Goal: Transaction & Acquisition: Obtain resource

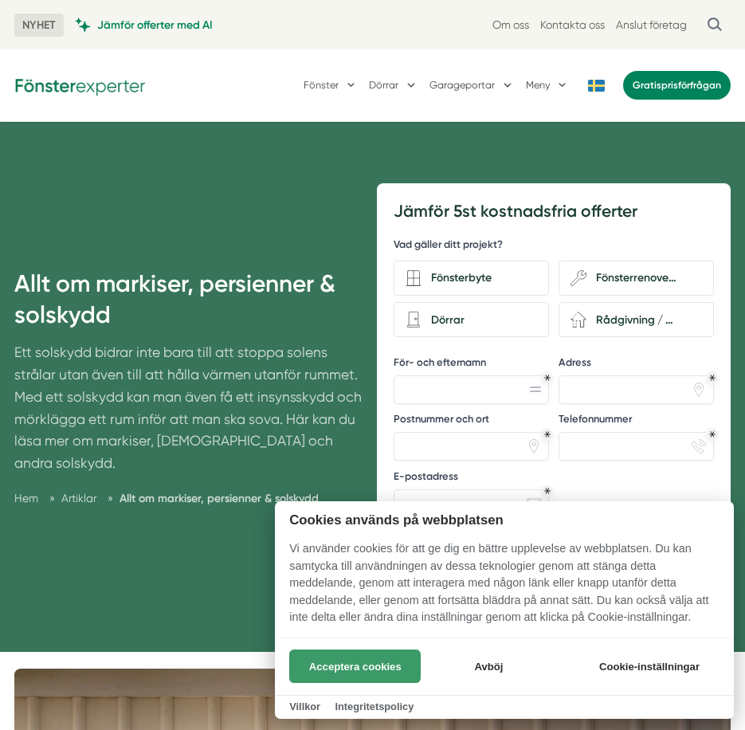
click at [357, 674] on button "Acceptera cookies" at bounding box center [354, 665] width 131 height 33
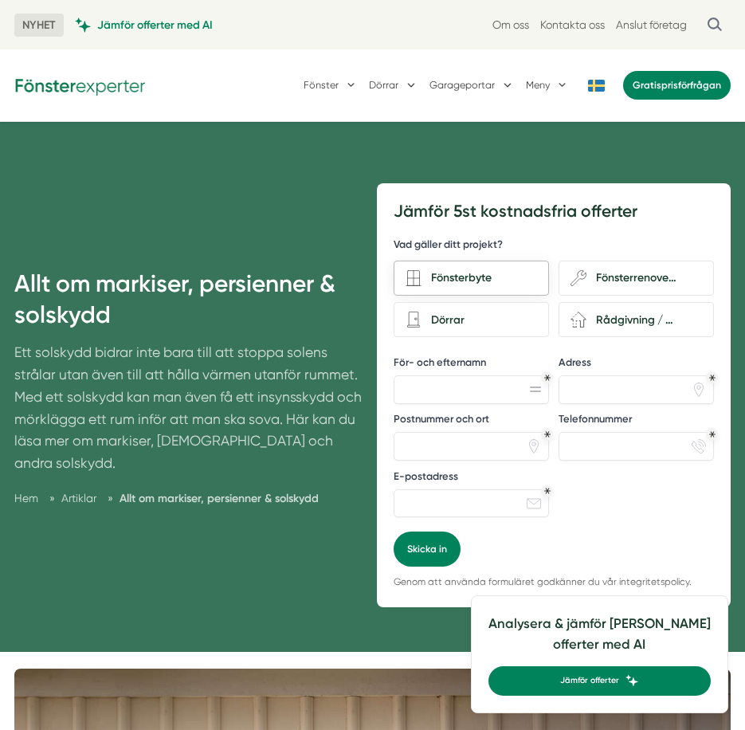
click at [514, 285] on div "Fönsterbyte" at bounding box center [480, 278] width 116 height 19
click at [0, 0] on input "Fönsterbyte" at bounding box center [0, 0] width 0 height 0
click at [536, 335] on div "Dörrar" at bounding box center [471, 319] width 155 height 35
click at [0, 0] on input "Dörrar" at bounding box center [0, 0] width 0 height 0
click at [573, 314] on icon "renovation-2" at bounding box center [579, 320] width 16 height 16
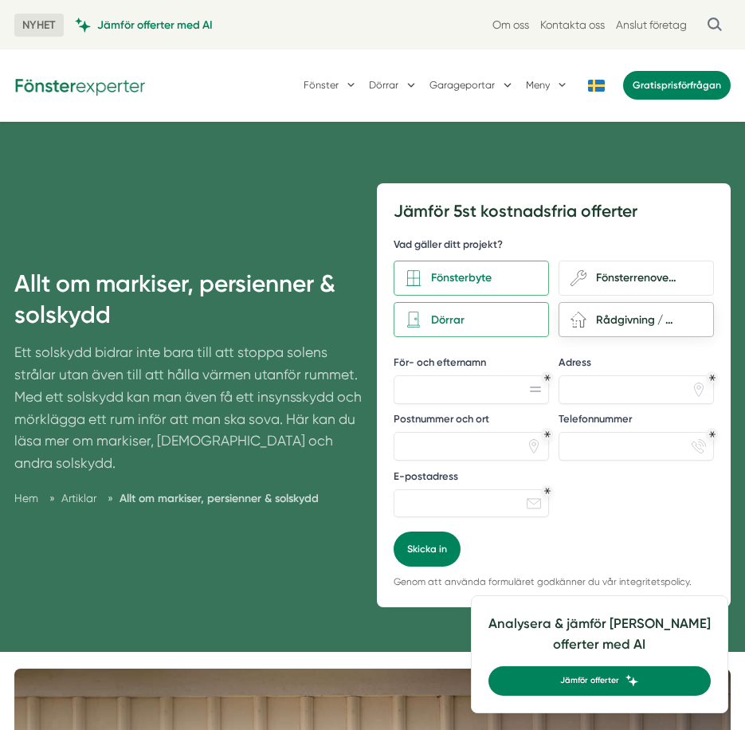
click at [0, 0] on input "renovation-2 Rådgivning / Annat" at bounding box center [0, 0] width 0 height 0
click at [575, 278] on icon "wench" at bounding box center [579, 278] width 16 height 16
click at [0, 0] on input "wench Fönsterrenovering" at bounding box center [0, 0] width 0 height 0
click at [518, 280] on div "Fönsterbyte" at bounding box center [480, 278] width 116 height 19
click at [0, 0] on input "Fönsterbyte" at bounding box center [0, 0] width 0 height 0
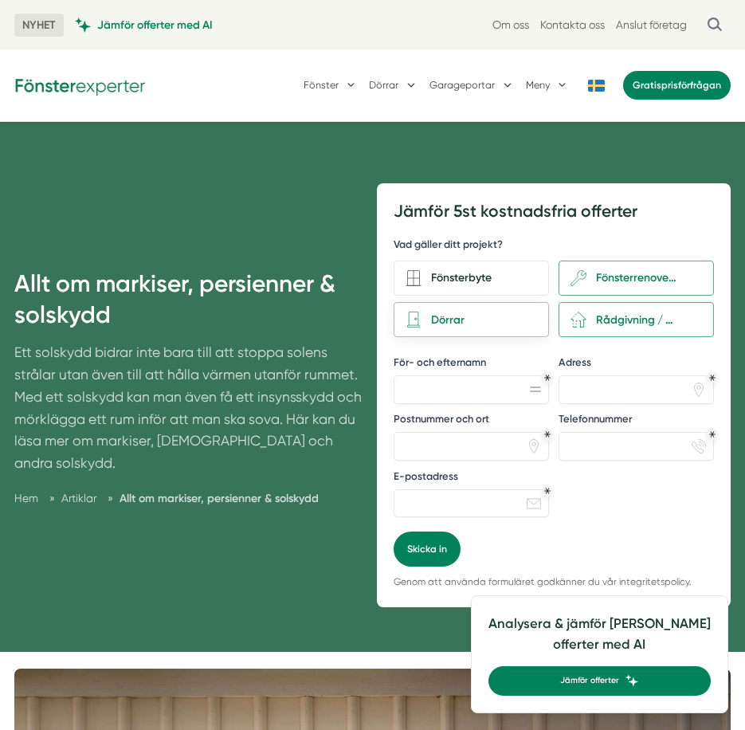
click at [508, 321] on div "Dörrar" at bounding box center [480, 320] width 116 height 19
click at [0, 0] on input "Dörrar" at bounding box center [0, 0] width 0 height 0
click at [582, 316] on icon "renovation-2" at bounding box center [579, 320] width 16 height 16
click at [0, 0] on input "renovation-2 Rådgivning / Annat" at bounding box center [0, 0] width 0 height 0
click at [584, 282] on icon "wench" at bounding box center [579, 278] width 16 height 16
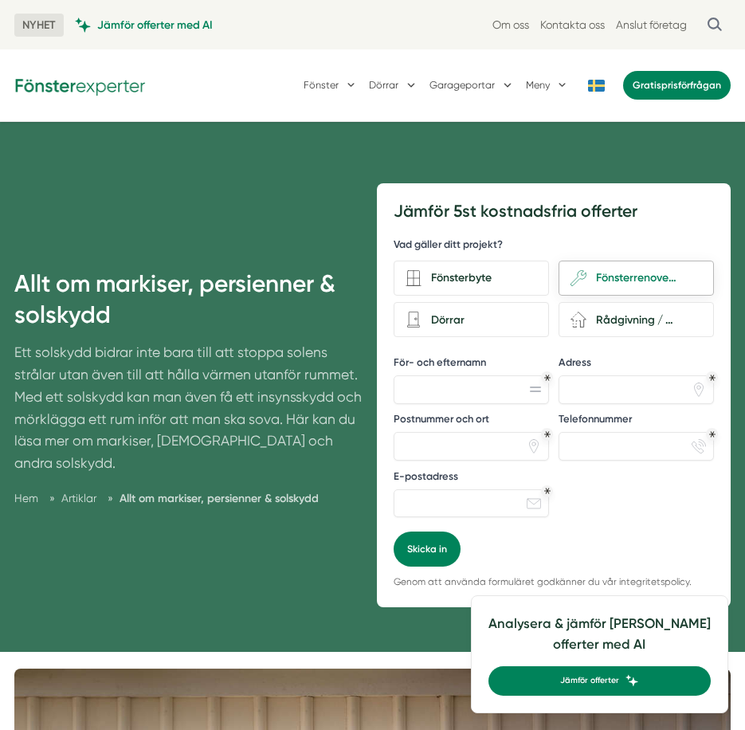
click at [0, 0] on input "wench Fönsterrenovering" at bounding box center [0, 0] width 0 height 0
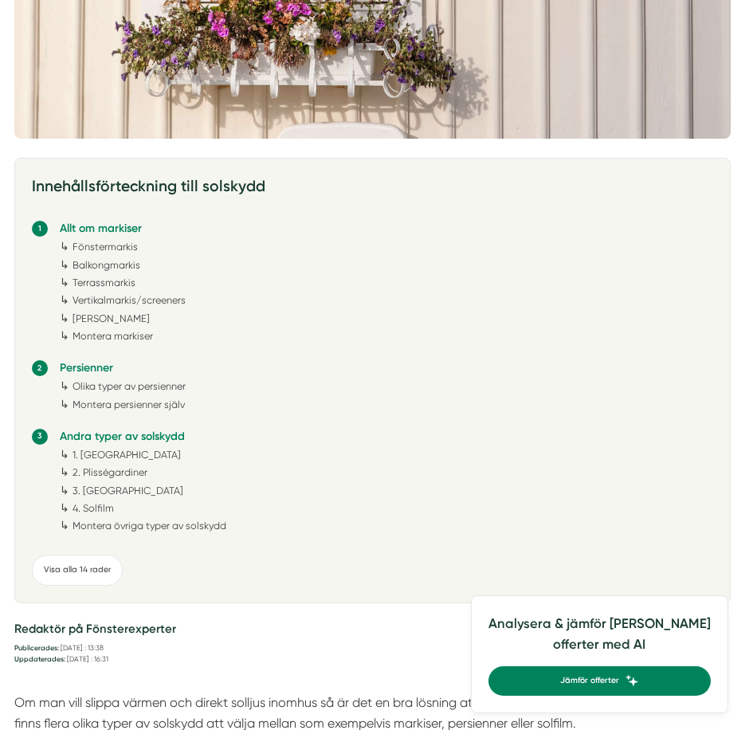
scroll to position [1036, 0]
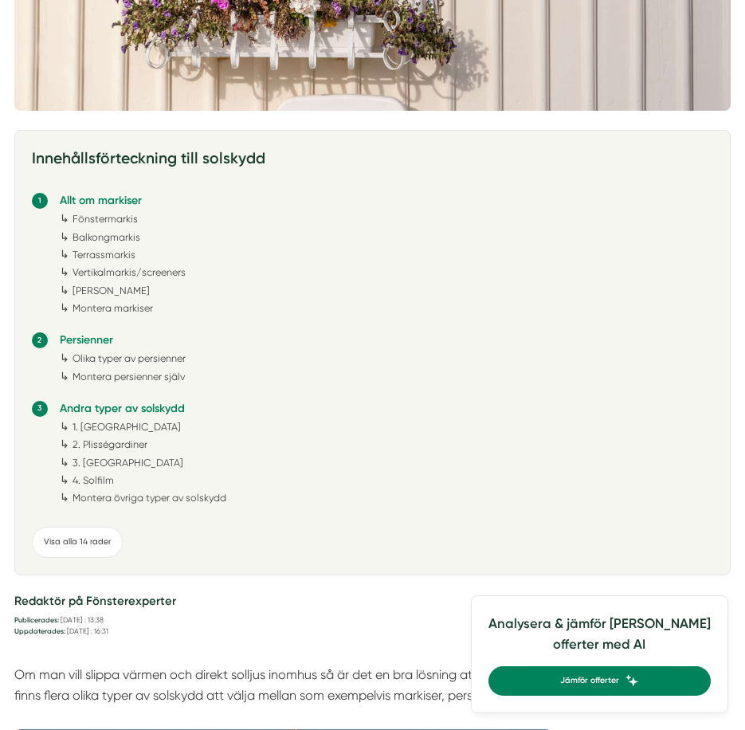
click at [88, 219] on link "Fönstermarkis" at bounding box center [105, 219] width 65 height 12
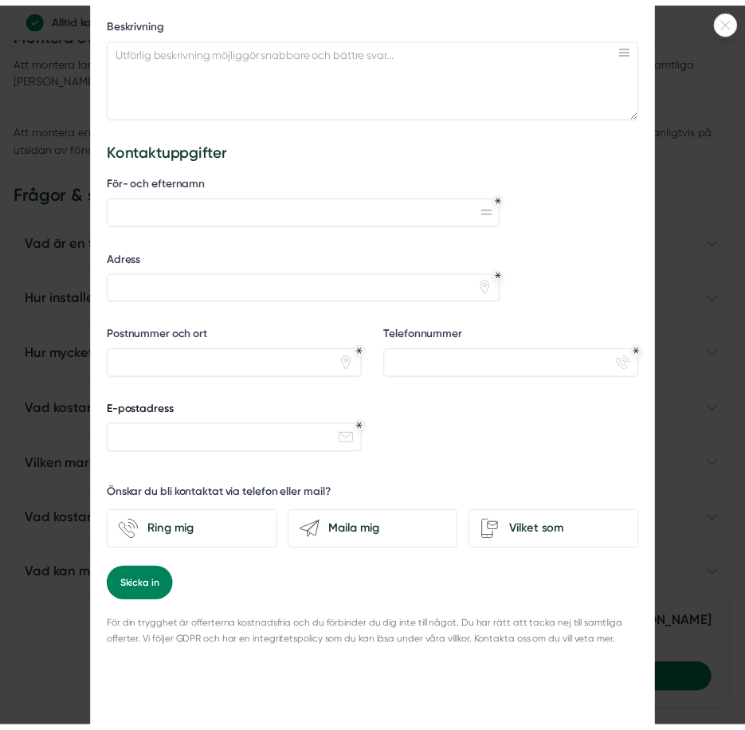
scroll to position [615, 0]
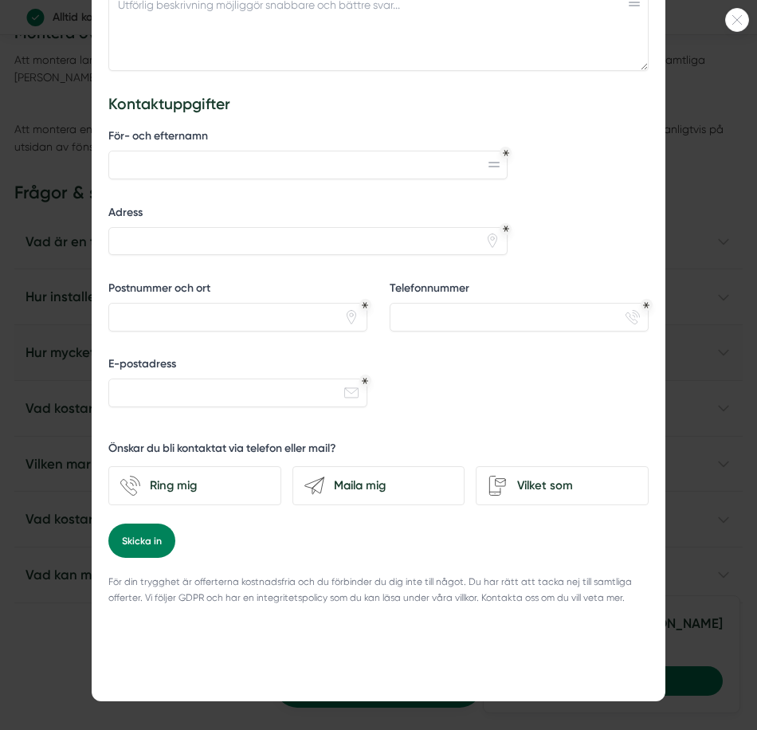
click at [700, 368] on div at bounding box center [378, 365] width 757 height 730
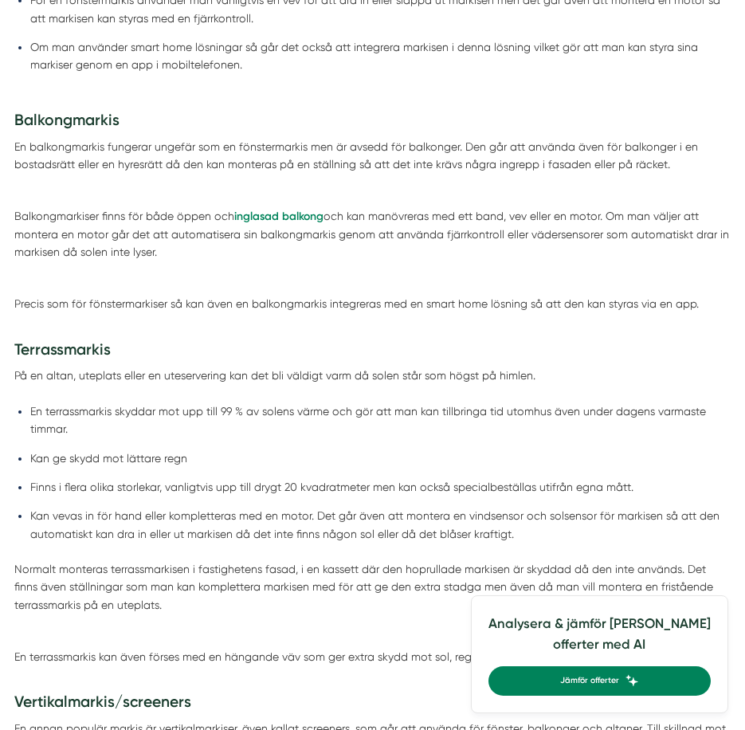
scroll to position [2535, 0]
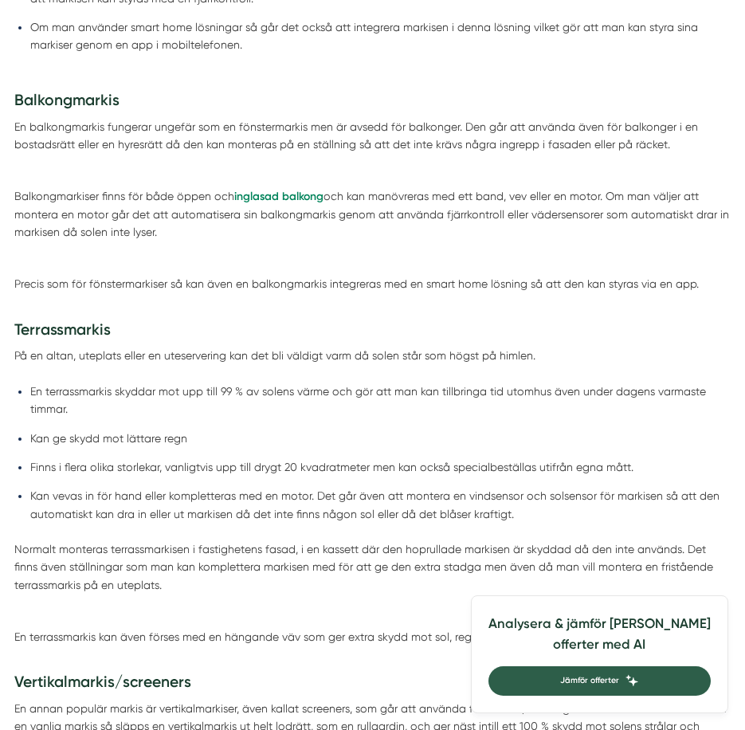
click at [619, 676] on span "Jämför offerter" at bounding box center [589, 681] width 59 height 14
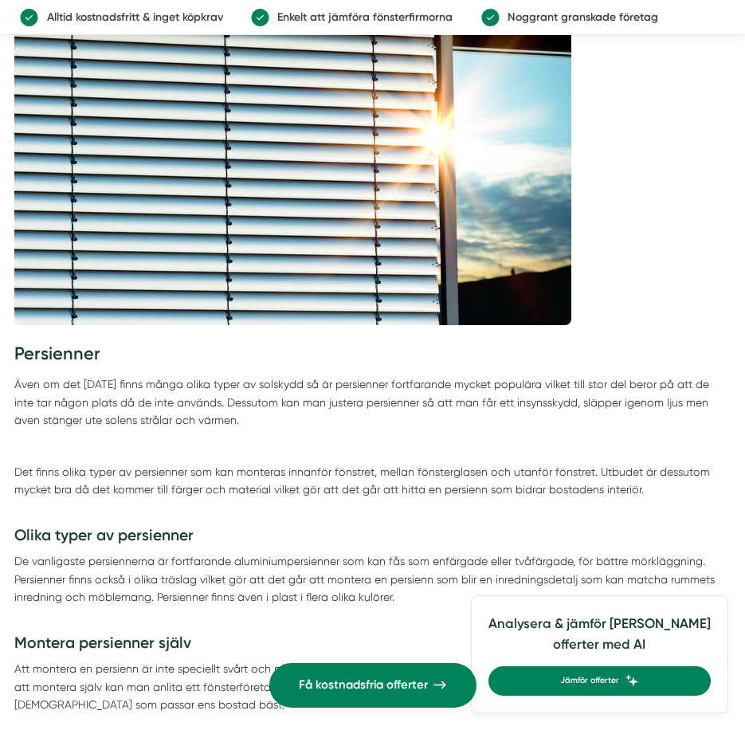
scroll to position [3810, 0]
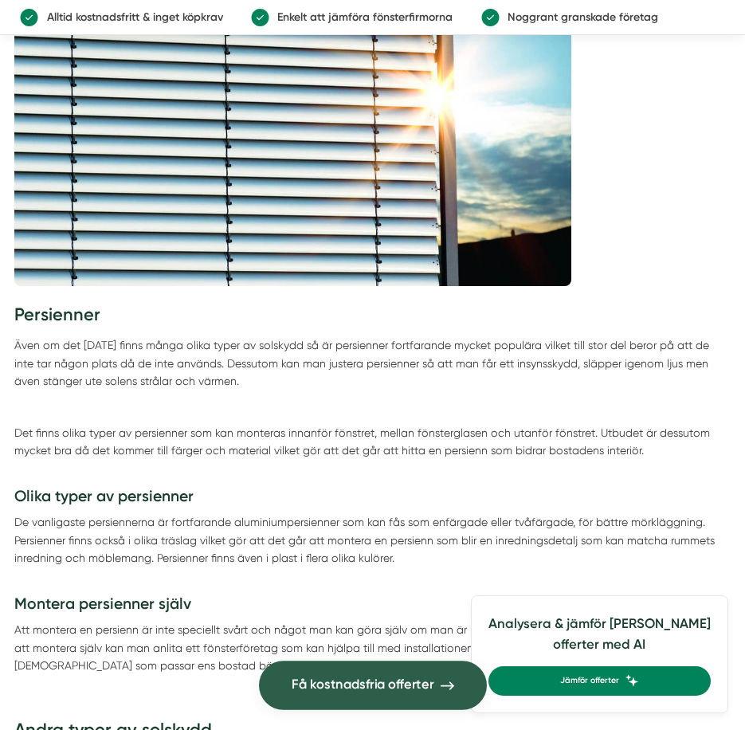
click at [372, 691] on span "Få kostnadsfria offerter" at bounding box center [363, 685] width 142 height 21
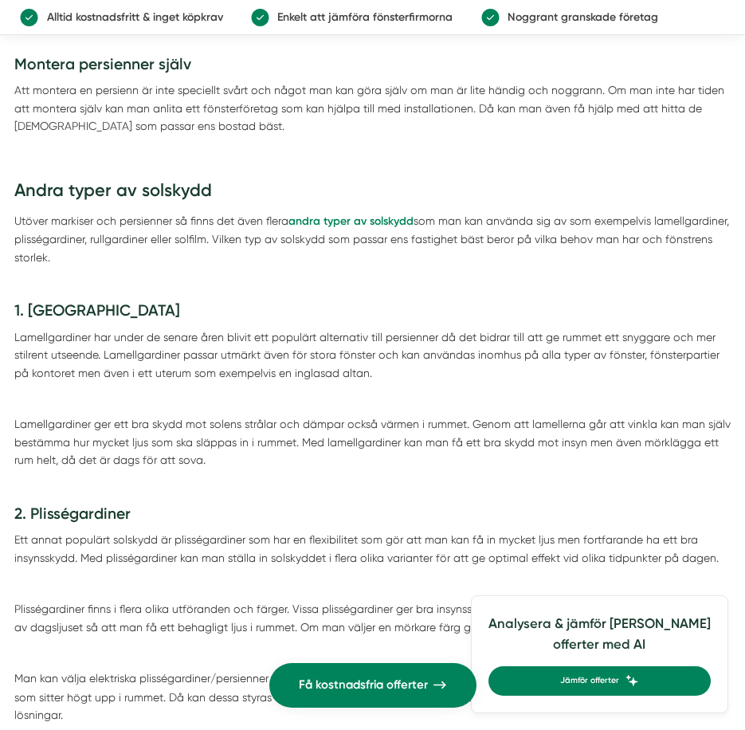
scroll to position [4367, 0]
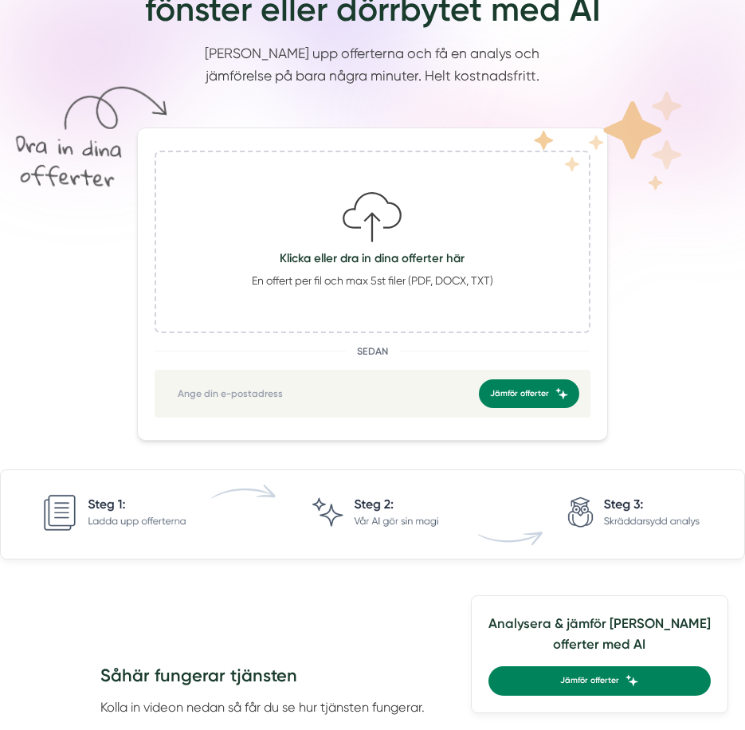
scroll to position [319, 0]
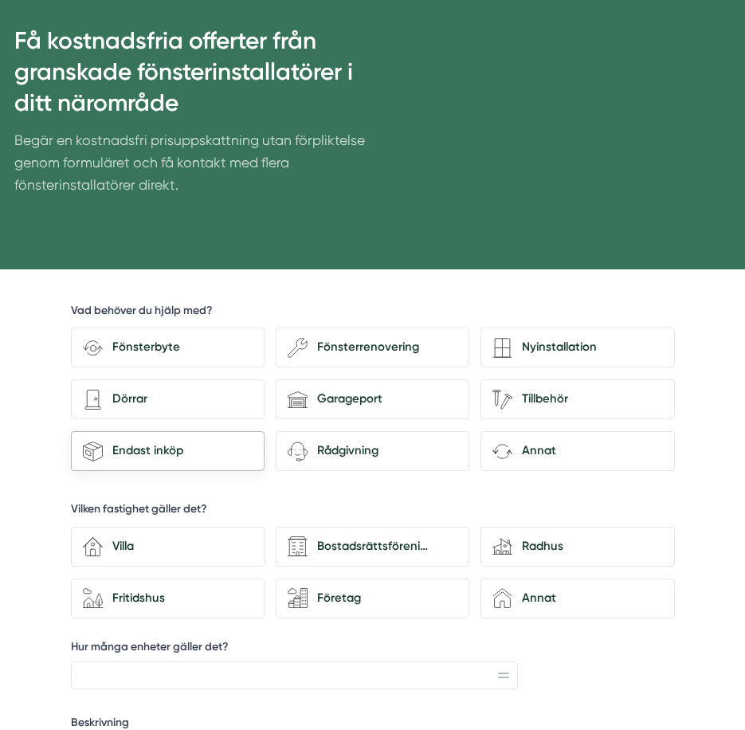
scroll to position [159, 0]
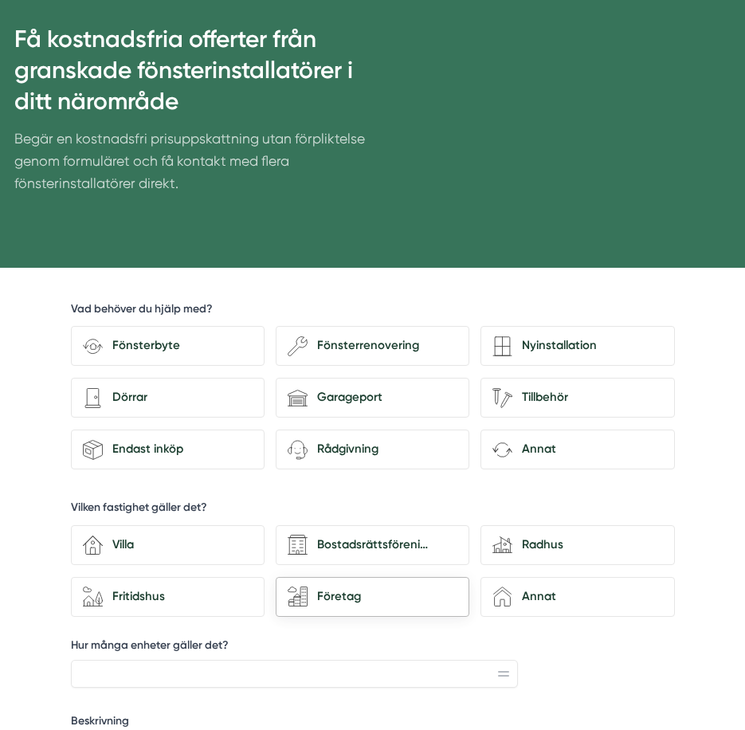
click at [367, 604] on div "Företag" at bounding box center [383, 596] width 150 height 19
click at [0, 0] on input "Företag" at bounding box center [0, 0] width 0 height 0
click at [153, 453] on div "Endast inköp" at bounding box center [178, 449] width 150 height 19
click at [0, 0] on input "shipment-package Endast inköp" at bounding box center [0, 0] width 0 height 0
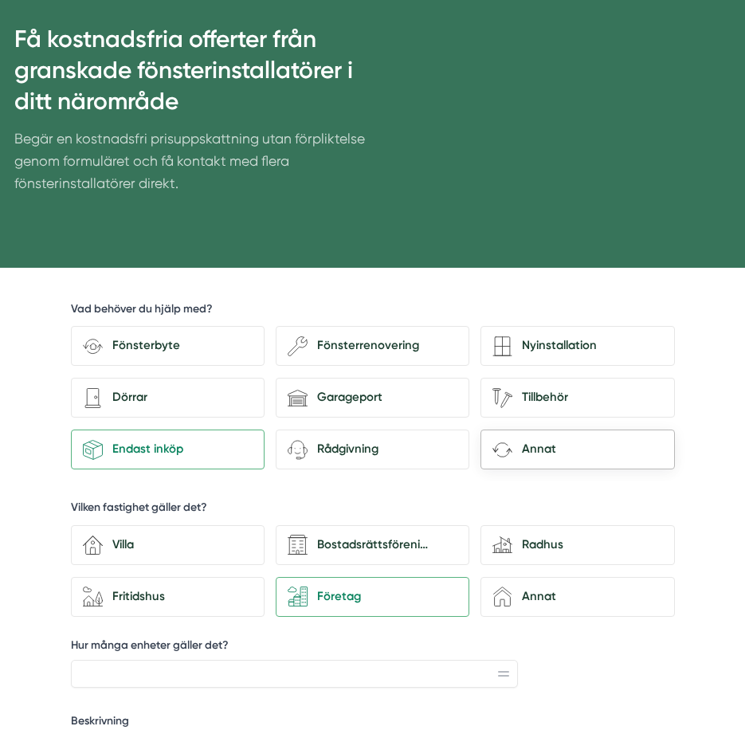
click at [530, 457] on div "Annat" at bounding box center [587, 449] width 150 height 19
click at [0, 0] on input "synchronize-arrows-1 Annat" at bounding box center [0, 0] width 0 height 0
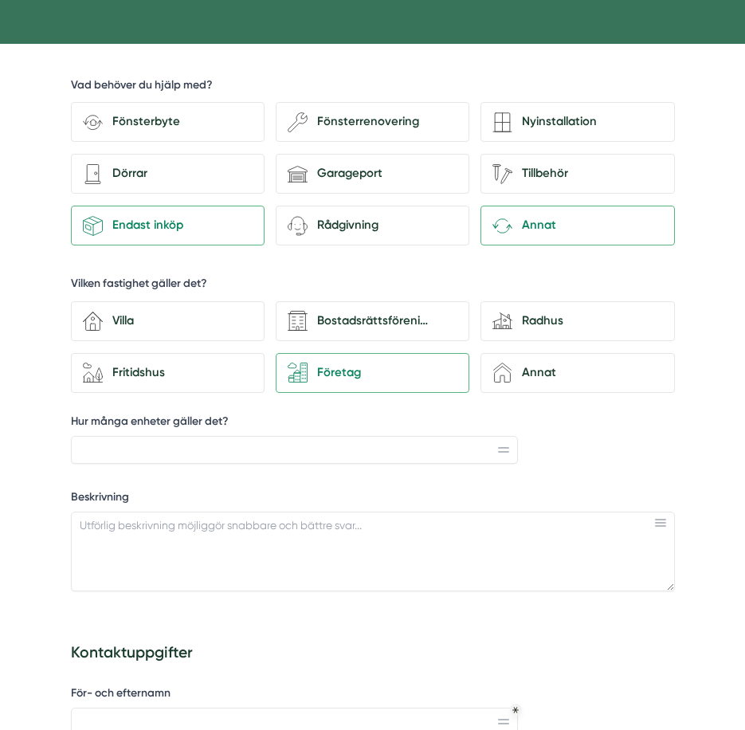
scroll to position [398, 0]
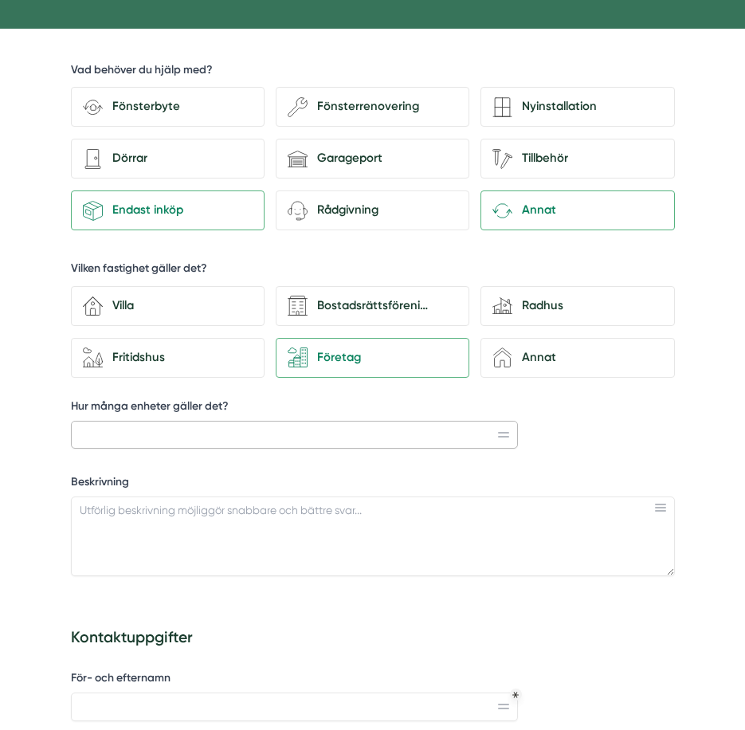
click at [414, 441] on input "Hur många enheter gäller det?" at bounding box center [294, 435] width 447 height 29
click at [504, 437] on input "Hur många enheter gäller det?" at bounding box center [294, 435] width 447 height 29
click at [500, 429] on input "Hur många enheter gäller det?" at bounding box center [294, 435] width 447 height 29
type input "1"
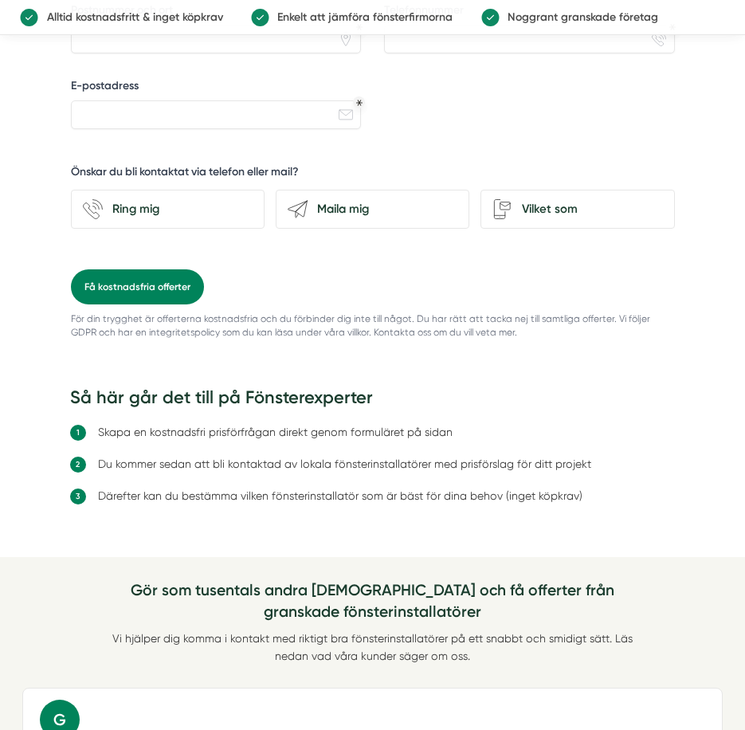
scroll to position [1355, 0]
